Goal: Communication & Community: Answer question/provide support

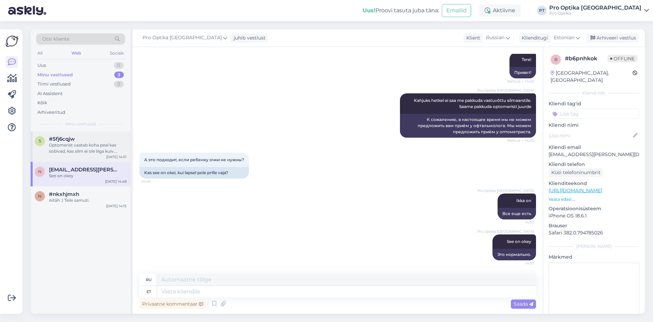
click at [86, 150] on div "Optomerist vaatab koha peal kas sobivad, kas silm ei ole liiga kuiv. Samuti õpe…" at bounding box center [88, 148] width 78 height 12
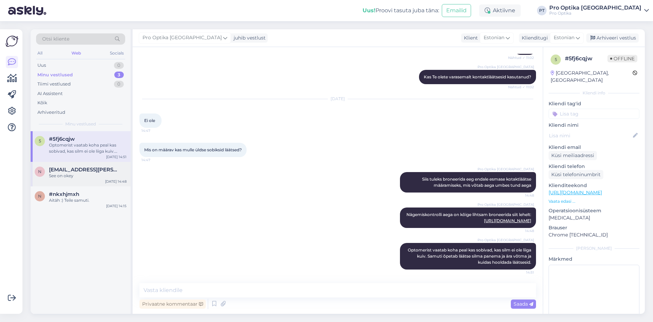
click at [91, 174] on div "See on okey" at bounding box center [88, 176] width 78 height 6
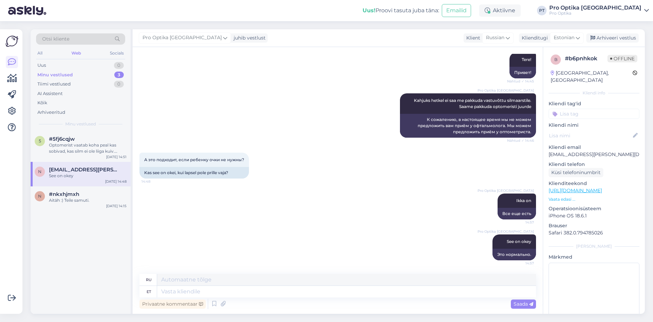
scroll to position [91, 0]
click at [88, 150] on div "Optomerist vaatab koha peal kas sobivad, kas silm ei ole liiga kuiv. Samuti õpe…" at bounding box center [88, 148] width 78 height 12
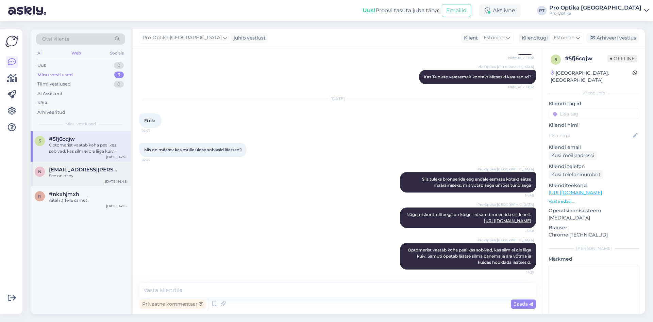
click at [78, 177] on div "See on okey" at bounding box center [88, 176] width 78 height 6
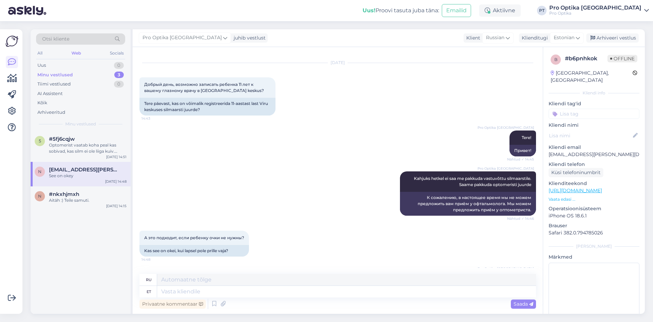
scroll to position [0, 0]
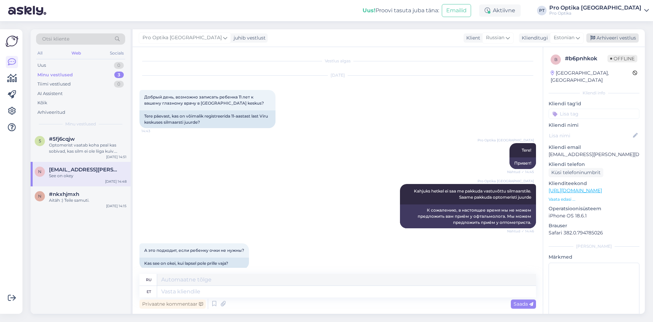
click at [621, 38] on div "Arhiveeri vestlus" at bounding box center [613, 37] width 52 height 9
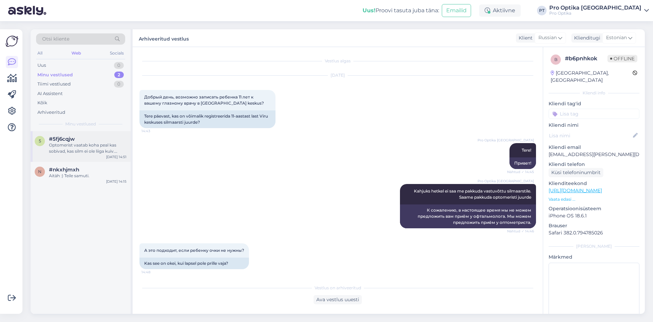
click at [63, 157] on div "5 #5fj6cqjw Optomerist vaatab koha peal kas sobivad, kas silm ei ole liiga kuiv…" at bounding box center [81, 146] width 100 height 31
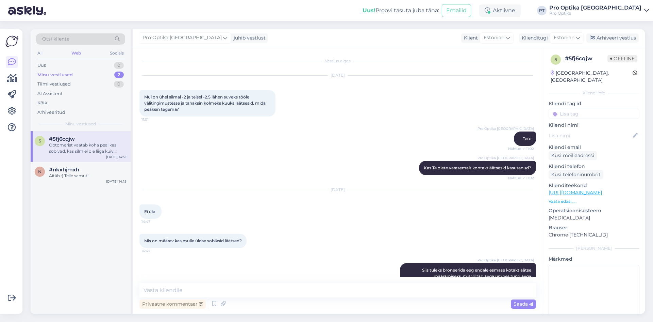
scroll to position [97, 0]
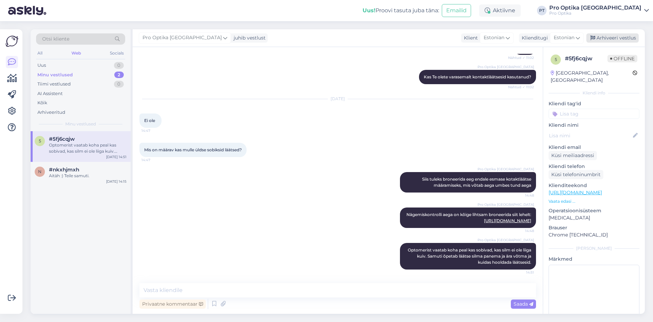
click at [629, 41] on div "Arhiveeri vestlus" at bounding box center [613, 37] width 52 height 9
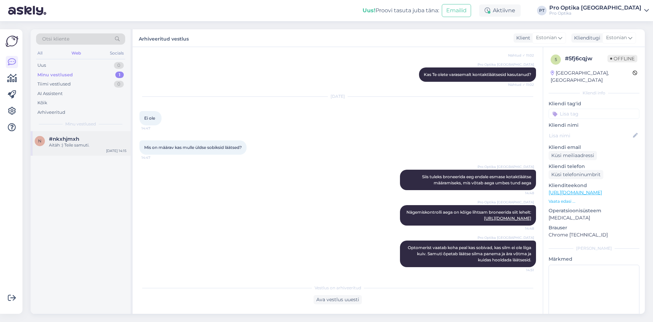
click at [74, 143] on div "Aitäh :) Teile samuti." at bounding box center [88, 145] width 78 height 6
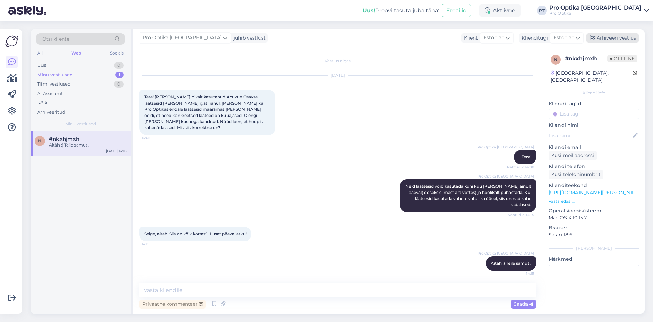
click at [615, 37] on div "Arhiveeri vestlus" at bounding box center [613, 37] width 52 height 9
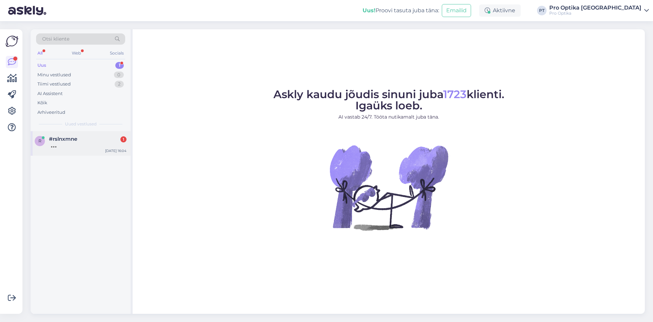
click at [97, 152] on div "r #rslnxmne [DATE] 16:04" at bounding box center [81, 143] width 100 height 25
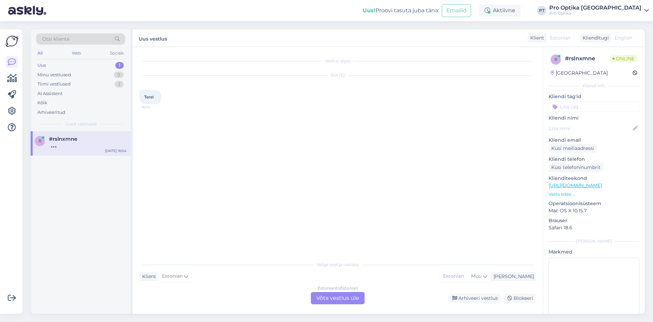
click at [340, 299] on div "Estonian to Estonian Võta vestlus üle" at bounding box center [338, 298] width 54 height 12
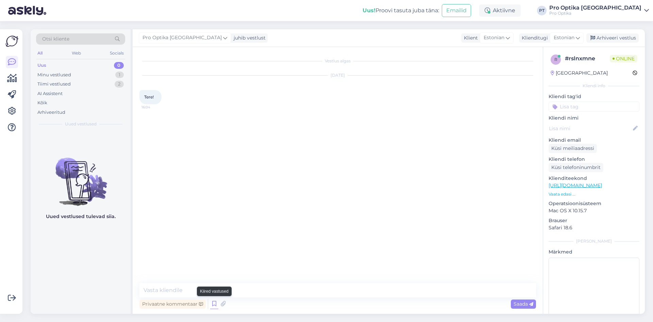
click at [210, 301] on icon at bounding box center [214, 303] width 8 height 10
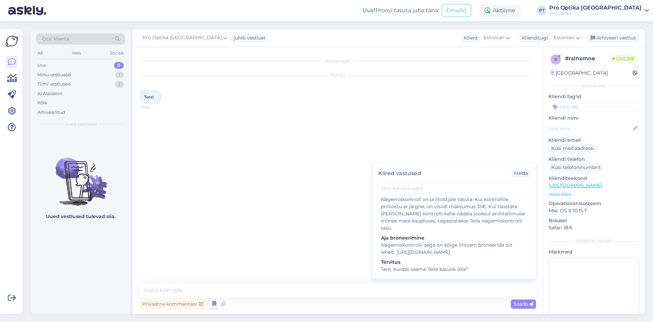
scroll to position [170, 0]
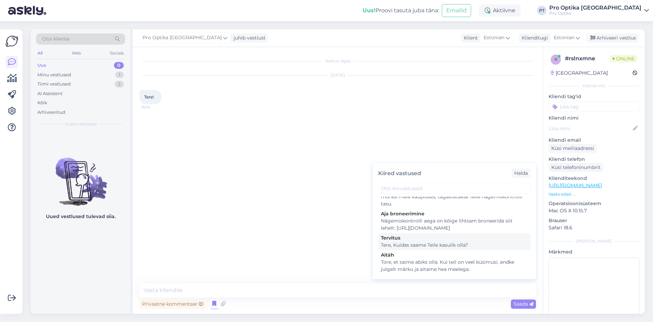
click at [423, 248] on div "Tere, Kuidas saame Teile kasulik olla?" at bounding box center [454, 244] width 147 height 7
type textarea "Tere, Kuidas saame Teile kasulik olla?"
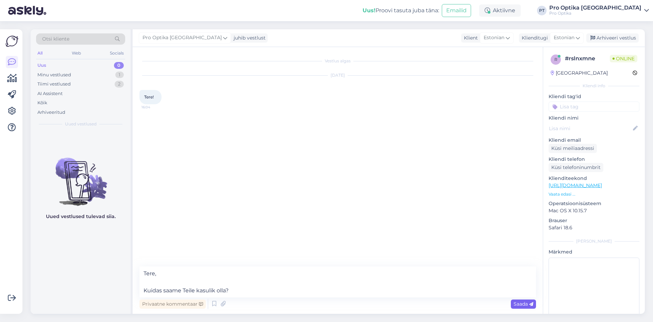
click at [527, 299] on div "Saada" at bounding box center [523, 303] width 25 height 9
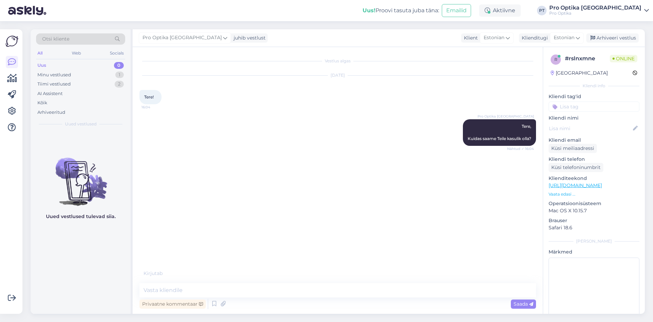
click at [96, 286] on div "Uued vestlused tulevad siia." at bounding box center [81, 222] width 100 height 182
click at [389, 271] on div "Kirjutab . . ." at bounding box center [338, 273] width 397 height 7
click at [49, 271] on div "Uued vestlused tulevad siia." at bounding box center [81, 222] width 100 height 182
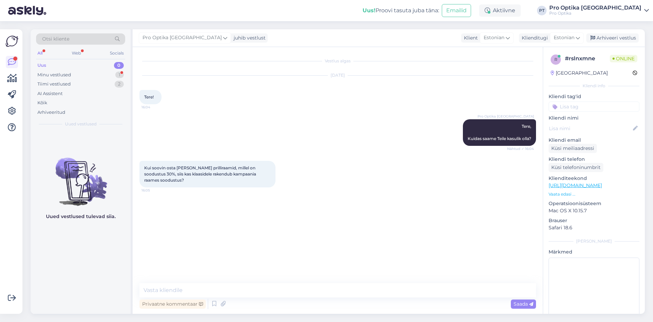
click at [375, 298] on div "Privaatne kommentaar Saada" at bounding box center [338, 303] width 397 height 13
click at [230, 287] on textarea at bounding box center [338, 290] width 397 height 14
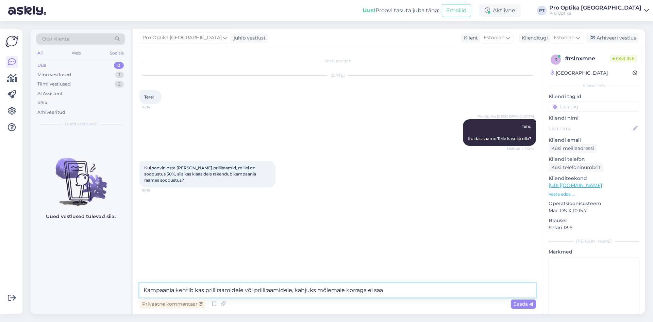
type textarea "Kampaania kehtib kas prilliraamidele või prilliraamidele, kahjuks mõlemale korr…"
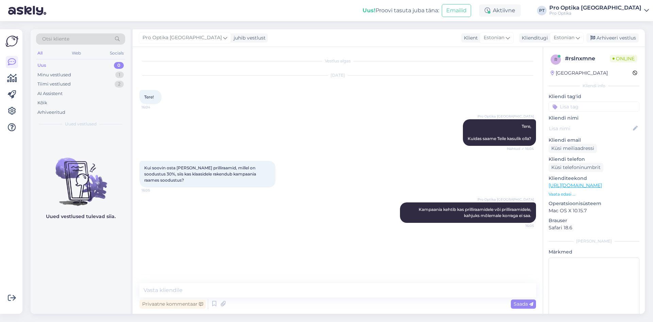
click at [81, 257] on div "Uued vestlused tulevad siia." at bounding box center [81, 222] width 100 height 182
click at [79, 282] on div "Uued vestlused tulevad siia." at bounding box center [81, 222] width 100 height 182
click at [93, 236] on div "Uued vestlused tulevad siia." at bounding box center [81, 222] width 100 height 182
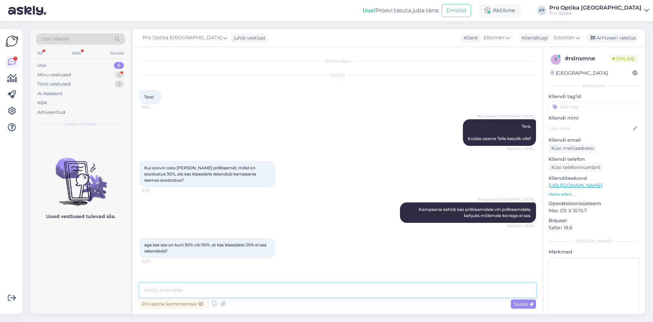
click at [210, 296] on textarea at bounding box center [338, 290] width 397 height 14
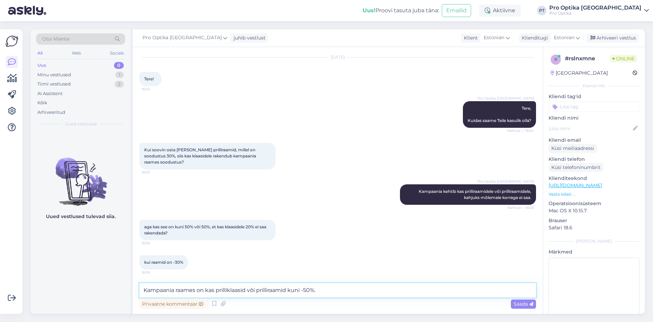
type textarea "Kampaania raames on kas prilliklaasid või prilliraamid kuni -50%."
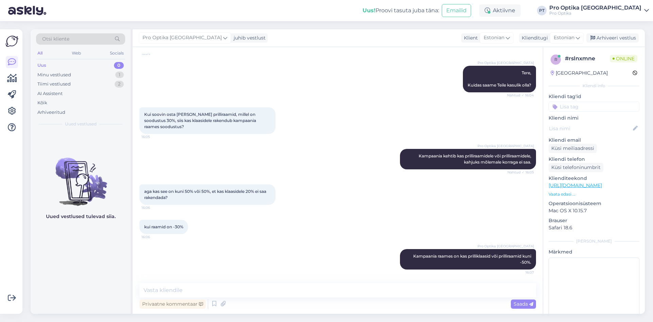
click at [132, 265] on div "Otsi kliente All Web Socials Uus 0 Minu vestlused 1 Tiimi vestlused 2 AI Assist…" at bounding box center [82, 171] width 102 height 284
click at [55, 312] on div "Uued vestlused tulevad siia." at bounding box center [81, 222] width 100 height 182
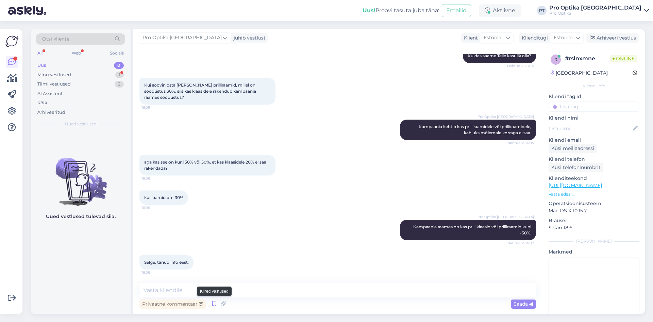
click at [216, 305] on icon at bounding box center [214, 303] width 8 height 10
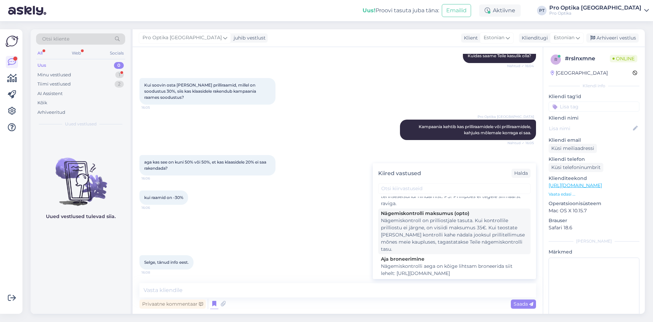
scroll to position [170, 0]
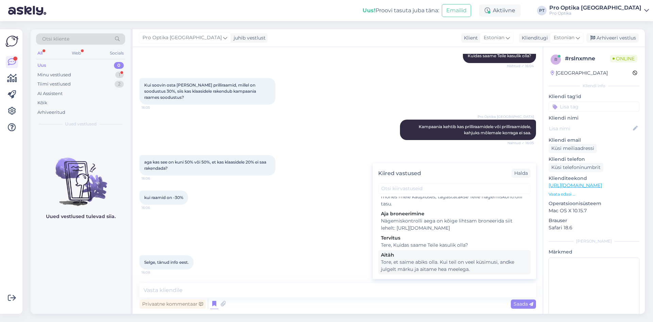
click at [422, 268] on div "Tore, et saime abiks olla. Kui teil on veel küsimusi, andke julgelt märku ja ai…" at bounding box center [454, 265] width 147 height 14
type textarea "Tore, et saime abiks olla. Kui teil on veel küsimusi, andke julgelt märku ja ai…"
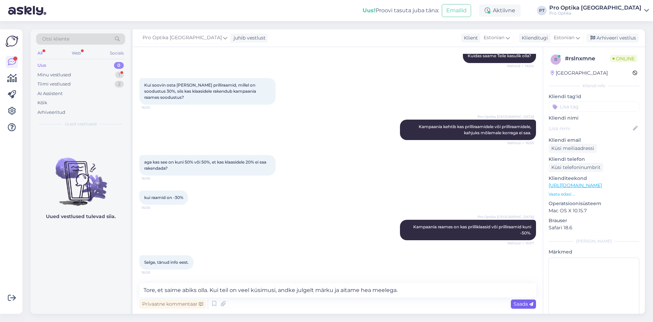
click at [532, 303] on icon at bounding box center [531, 304] width 4 height 4
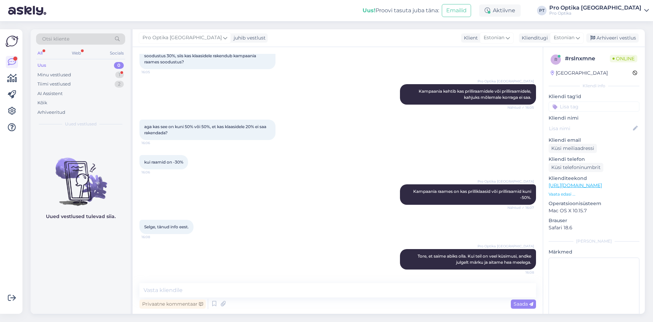
click at [110, 283] on div "Uued vestlused tulevad siia." at bounding box center [81, 222] width 100 height 182
click at [74, 51] on div "Web" at bounding box center [76, 53] width 12 height 9
click at [66, 246] on div "Uued vestlused tulevad siia." at bounding box center [81, 222] width 100 height 182
click at [588, 184] on link "[URL][DOMAIN_NAME]" at bounding box center [575, 185] width 53 height 6
click at [566, 193] on p "Vaata edasi ..." at bounding box center [594, 194] width 91 height 6
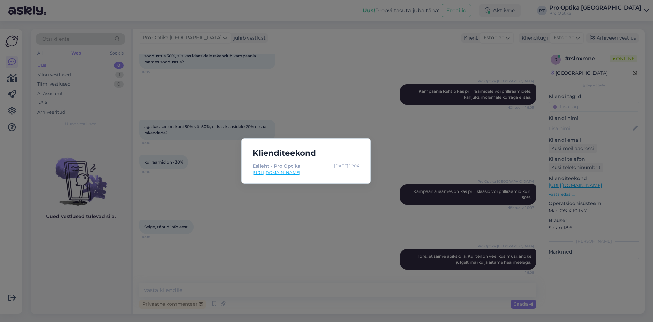
click at [199, 200] on div "Klienditeekond Esileht - Pro Optika [DATE] 16:04 [URL][DOMAIN_NAME]" at bounding box center [326, 161] width 653 height 322
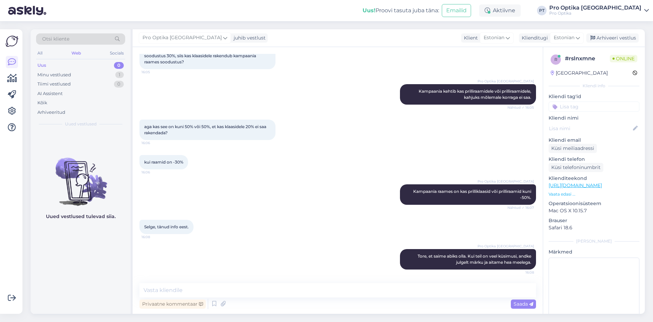
click at [81, 258] on div "Uued vestlused tulevad siia." at bounding box center [81, 222] width 100 height 182
